Goal: Task Accomplishment & Management: Complete application form

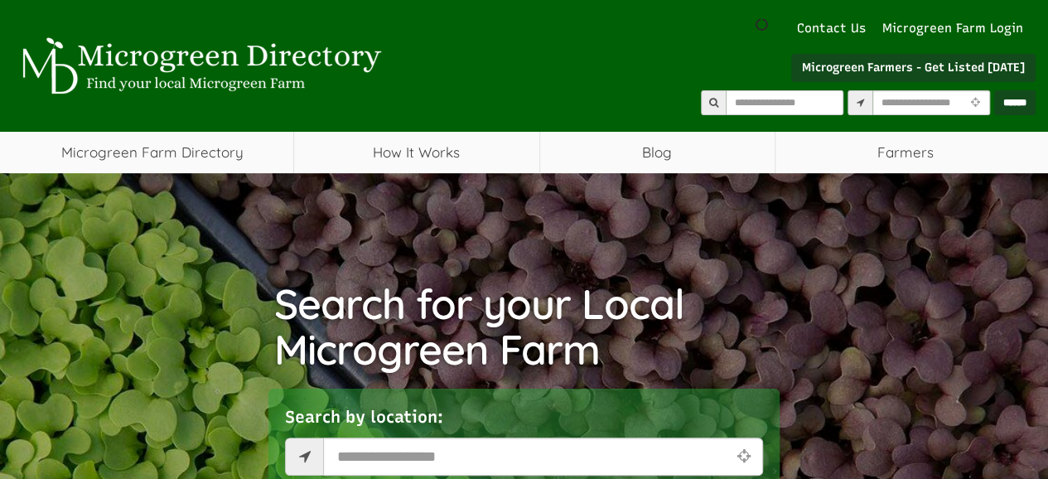
click at [958, 69] on link "Microgreen Farmers - Get Listed [DATE]" at bounding box center [913, 68] width 244 height 28
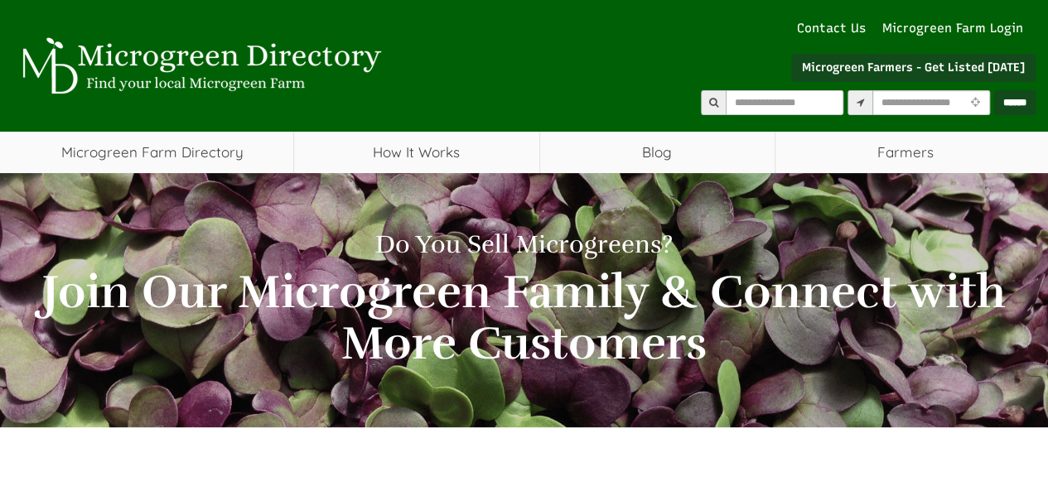
select select "ভাষা অনুবাদ উইজেট"
click at [917, 72] on link "Microgreen Farmers - Get Listed [DATE]" at bounding box center [913, 68] width 244 height 28
select select "ভাষা অনুবাদ উইজেট"
click at [820, 69] on link "Microgreen Farmers - Get Listed [DATE]" at bounding box center [913, 68] width 244 height 28
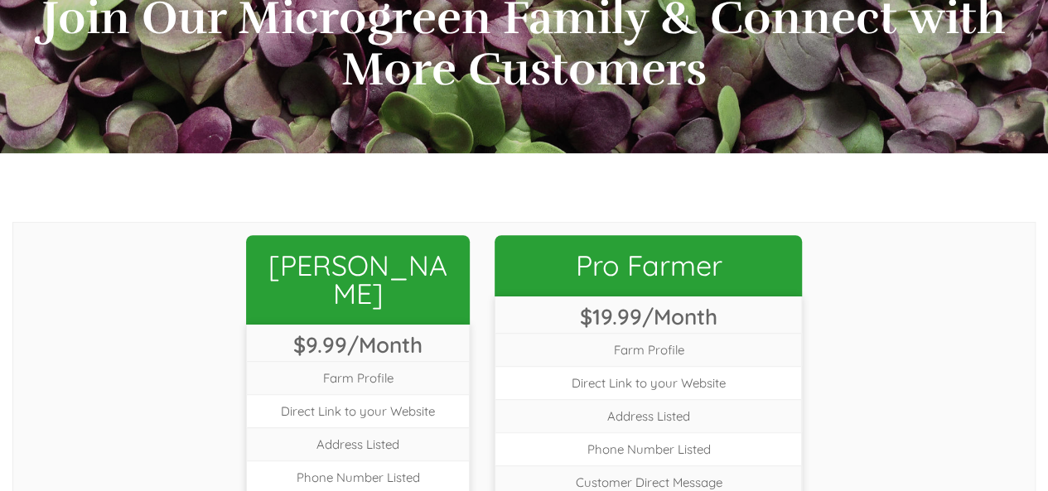
scroll to position [248, 0]
